Goal: Task Accomplishment & Management: Manage account settings

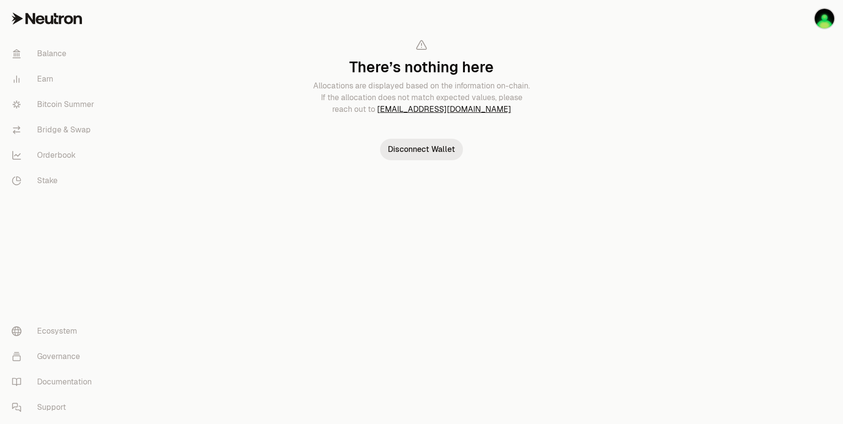
click at [417, 154] on button "Disconnect Wallet" at bounding box center [421, 149] width 83 height 21
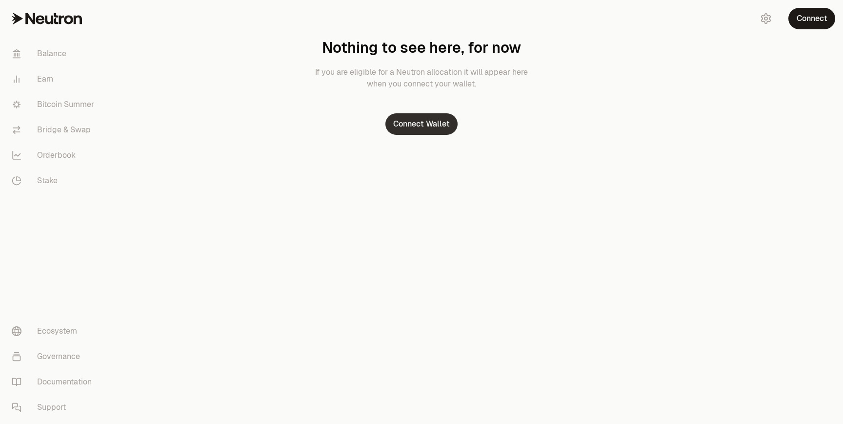
click at [438, 123] on button "Connect Wallet" at bounding box center [422, 123] width 72 height 21
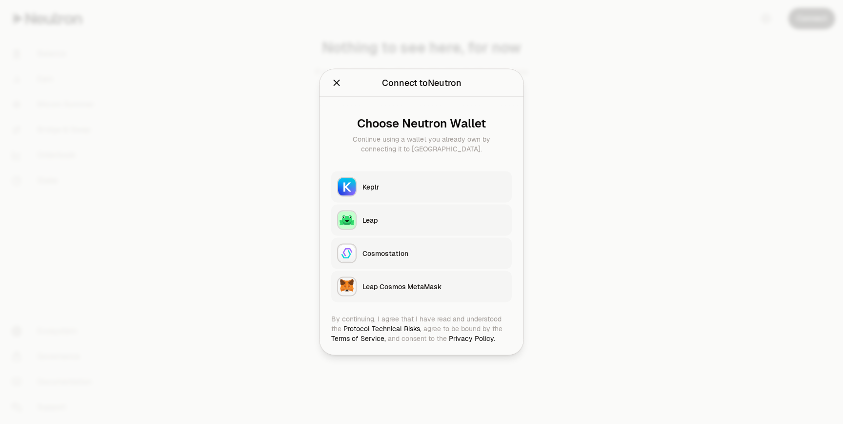
click at [376, 187] on div "Keplr" at bounding box center [434, 187] width 143 height 10
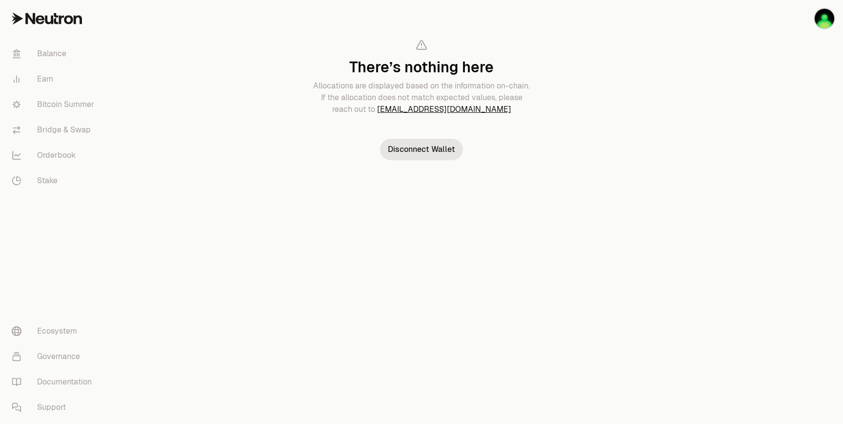
click at [422, 69] on h1 "There’s nothing here" at bounding box center [421, 68] width 219 height 18
click at [425, 144] on button "Disconnect Wallet" at bounding box center [421, 149] width 83 height 21
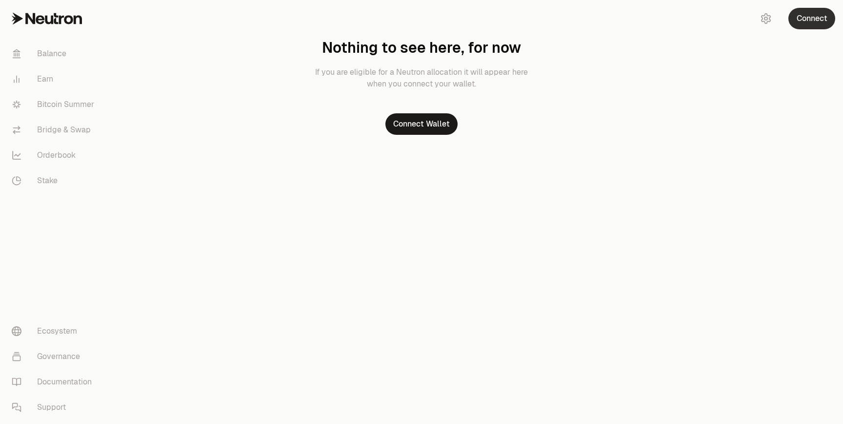
click at [814, 16] on button "Connect" at bounding box center [812, 18] width 47 height 21
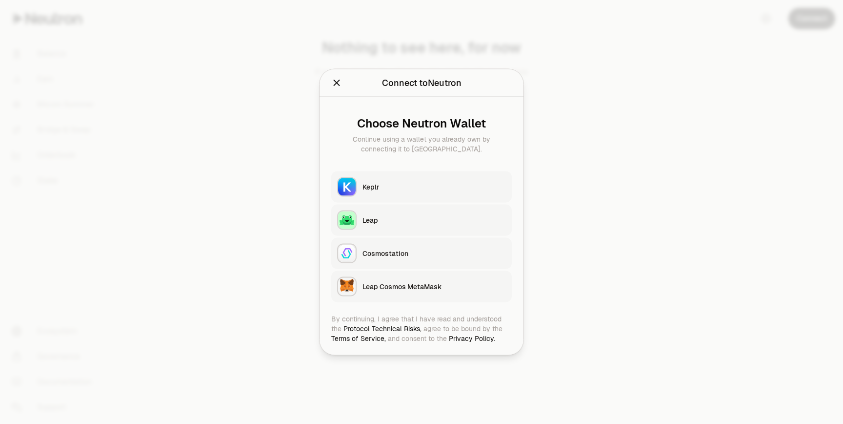
click at [396, 184] on div "Keplr" at bounding box center [434, 187] width 143 height 10
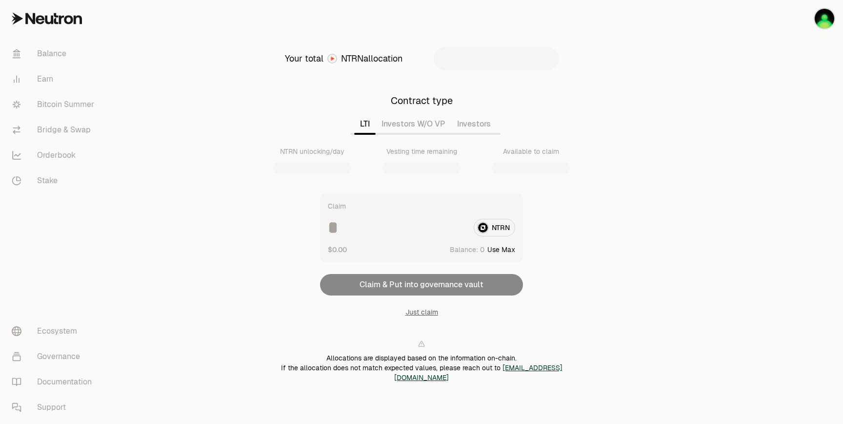
click at [413, 123] on button "Investors W/O VP" at bounding box center [414, 124] width 76 height 20
click at [485, 125] on button "Investors" at bounding box center [473, 124] width 45 height 20
click at [343, 227] on input at bounding box center [397, 228] width 138 height 18
click at [407, 286] on div "Claim NTRN $0.00 Balance: Use Max Claim & Put into governance vault Just claim" at bounding box center [421, 254] width 203 height 123
click at [500, 248] on button "Use Max" at bounding box center [502, 250] width 28 height 10
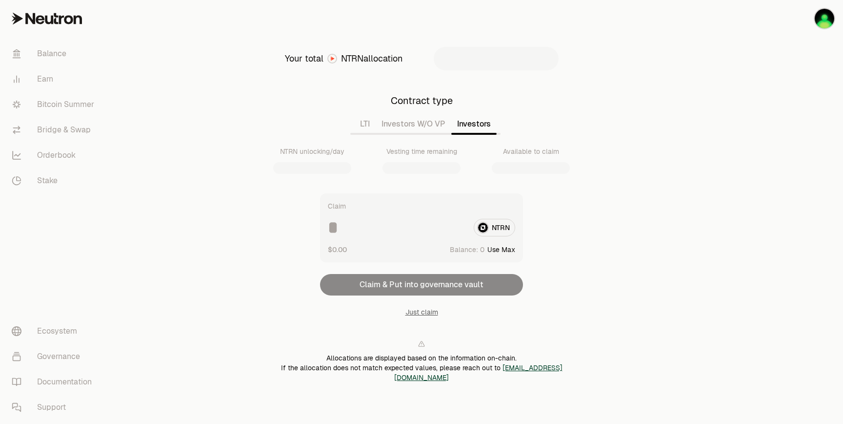
type input "*"
click at [499, 225] on div "* NTRN" at bounding box center [421, 228] width 187 height 18
click at [48, 55] on link "Balance" at bounding box center [55, 53] width 102 height 25
